Goal: Leave review/rating

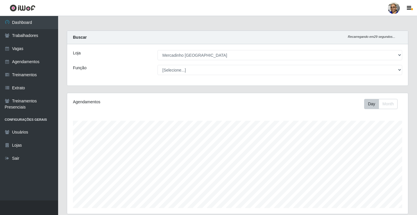
select select "345"
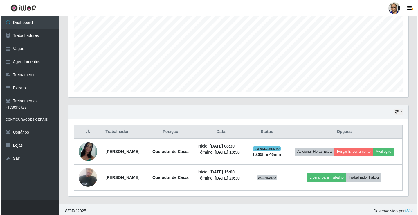
scroll to position [121, 341]
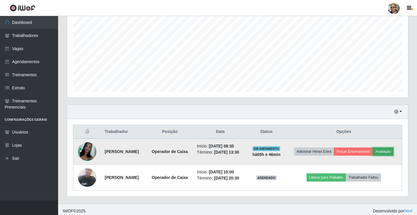
click at [390, 152] on button "Avaliação" at bounding box center [383, 151] width 21 height 8
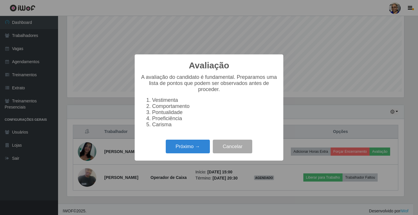
scroll to position [121, 337]
click at [193, 152] on button "Próximo →" at bounding box center [188, 146] width 44 height 14
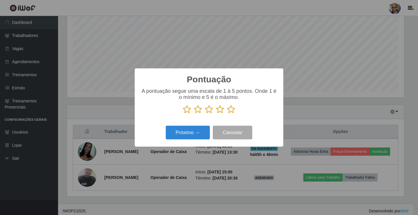
scroll to position [290349, 290132]
click at [232, 112] on icon at bounding box center [231, 109] width 8 height 9
click at [227, 114] on input "radio" at bounding box center [227, 114] width 0 height 0
click at [197, 134] on button "Próximo →" at bounding box center [188, 132] width 44 height 14
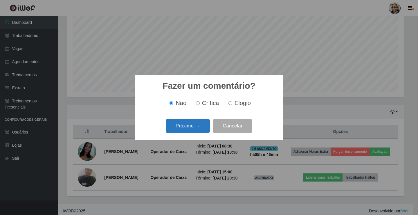
click at [199, 128] on button "Próximo →" at bounding box center [188, 126] width 44 height 14
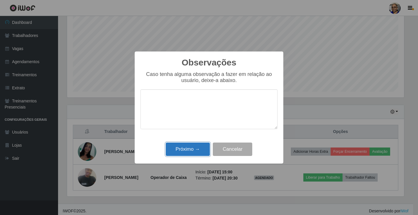
click at [194, 154] on button "Próximo →" at bounding box center [188, 149] width 44 height 14
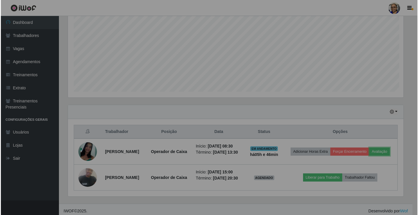
scroll to position [121, 341]
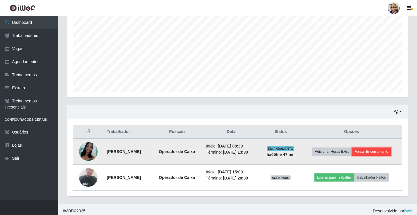
click at [376, 151] on button "Forçar Encerramento" at bounding box center [371, 151] width 39 height 8
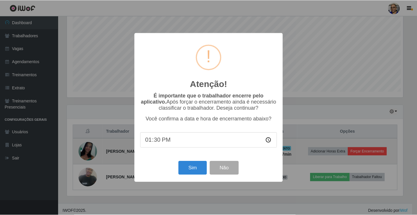
scroll to position [121, 337]
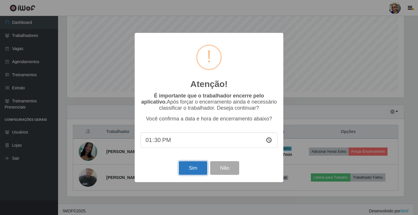
click at [198, 172] on button "Sim" at bounding box center [193, 168] width 28 height 14
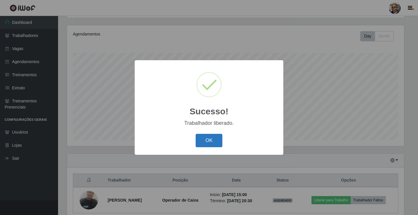
click at [209, 142] on button "OK" at bounding box center [209, 141] width 27 height 14
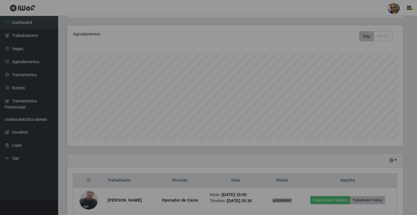
scroll to position [121, 341]
